Goal: Find specific page/section: Find specific page/section

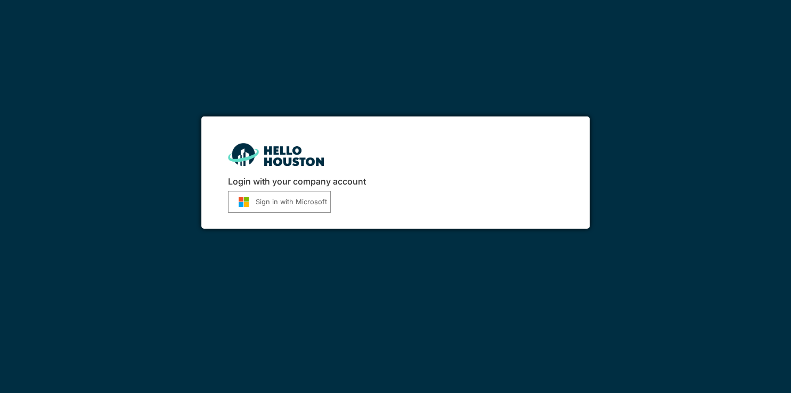
click at [288, 213] on button "Sign in with Microsoft" at bounding box center [279, 202] width 103 height 22
click at [289, 204] on button "Sign in with Microsoft" at bounding box center [279, 202] width 103 height 22
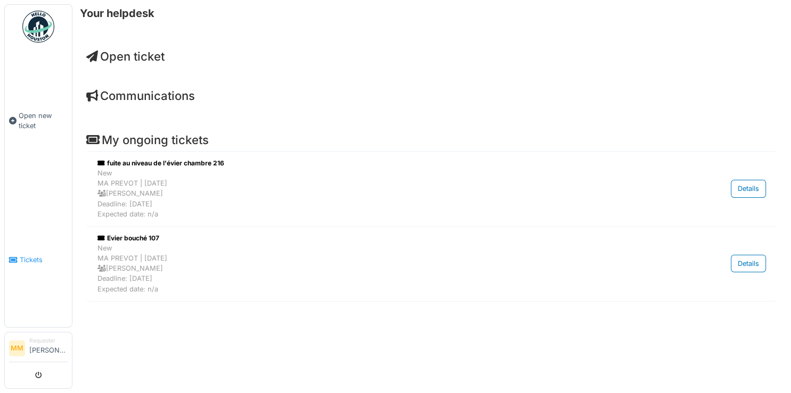
click at [35, 255] on span "Tickets" at bounding box center [44, 260] width 48 height 10
